Goal: Task Accomplishment & Management: Manage account settings

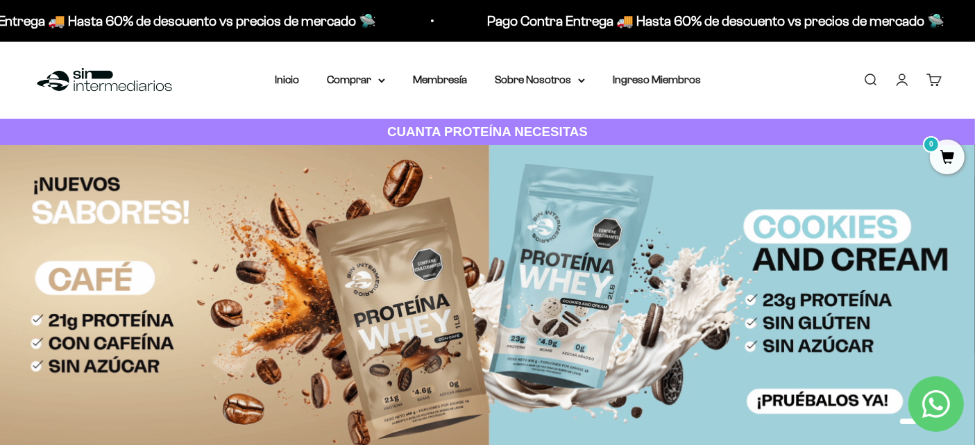
click at [899, 81] on link "Iniciar sesión" at bounding box center [902, 79] width 15 height 15
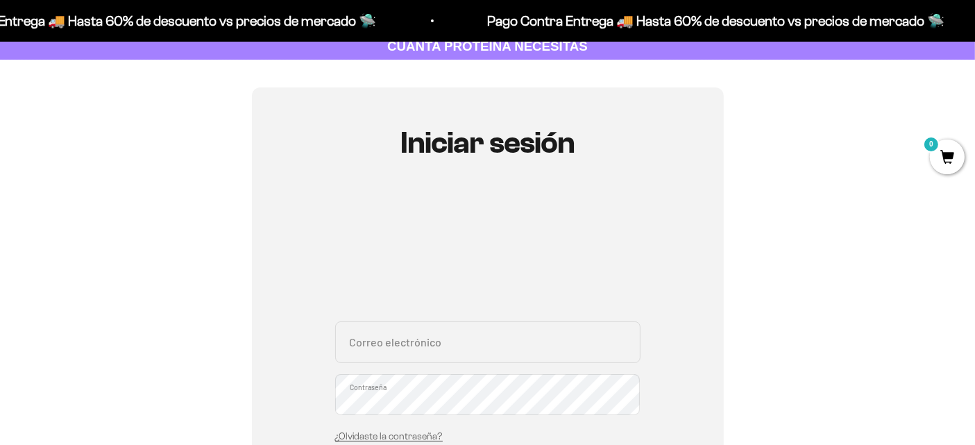
scroll to position [86, 0]
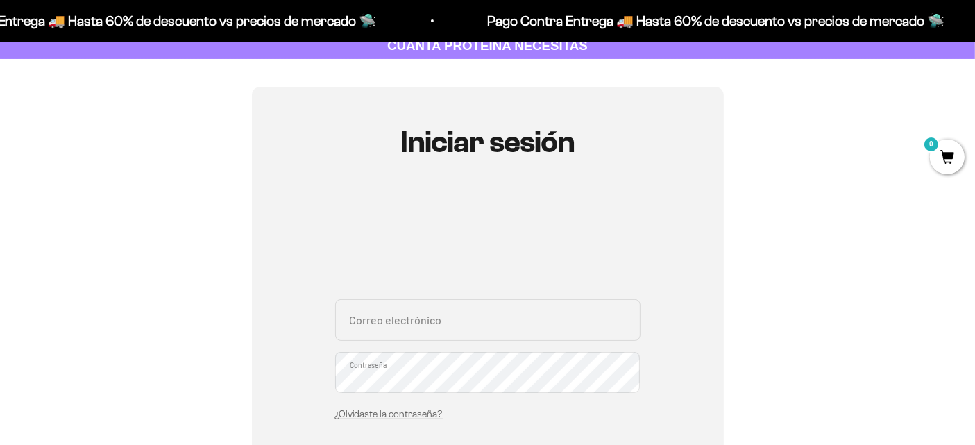
click at [385, 318] on input "Correo electrónico" at bounding box center [487, 320] width 305 height 42
click at [385, 317] on input "Correo electrónico" at bounding box center [487, 320] width 305 height 42
